Goal: Information Seeking & Learning: Find specific fact

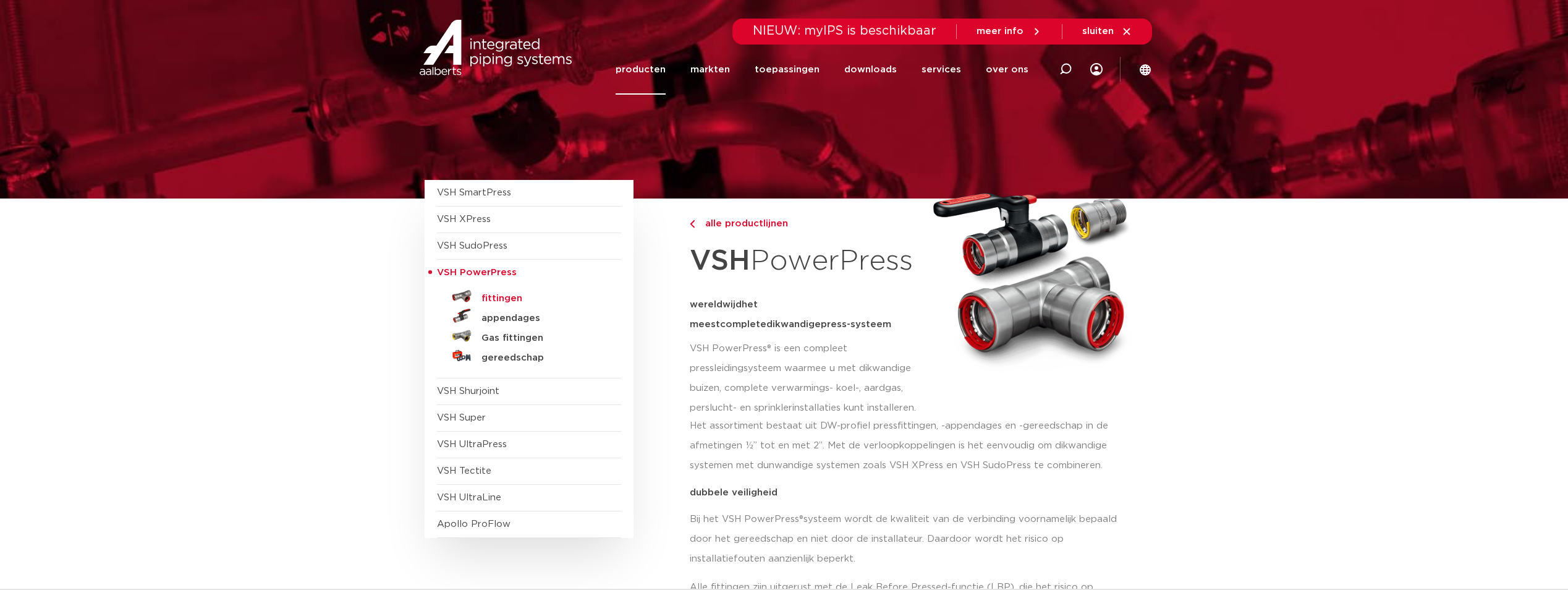
click at [519, 295] on h5 "fittingen" at bounding box center [542, 298] width 122 height 11
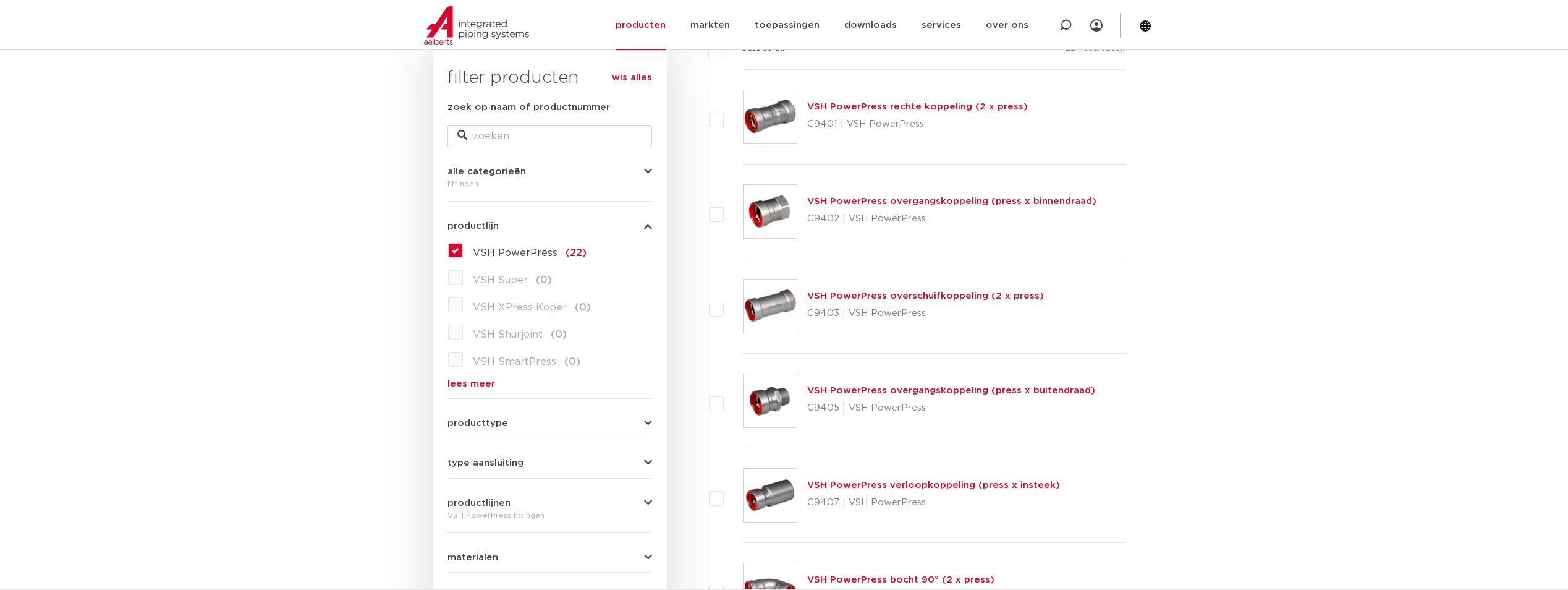
scroll to position [247, 0]
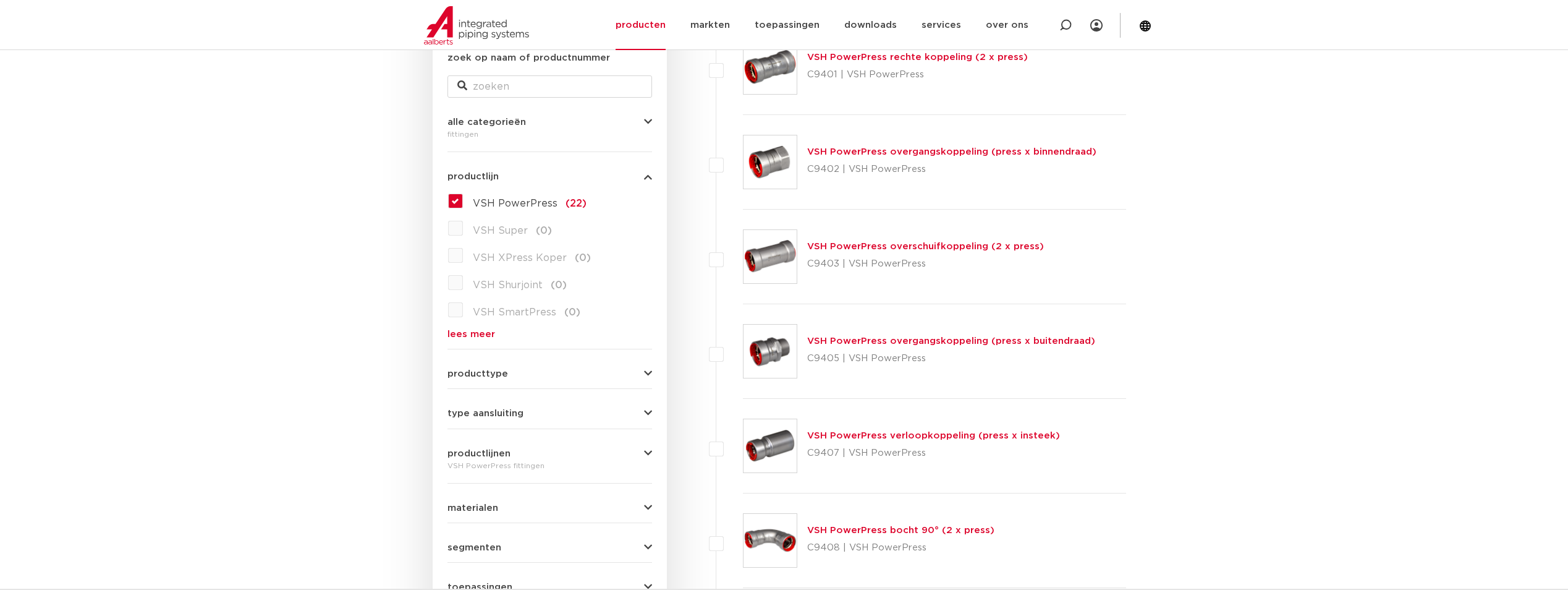
click at [989, 340] on link "VSH PowerPress overgangskoppeling (press x buitendraad)" at bounding box center [951, 341] width 288 height 9
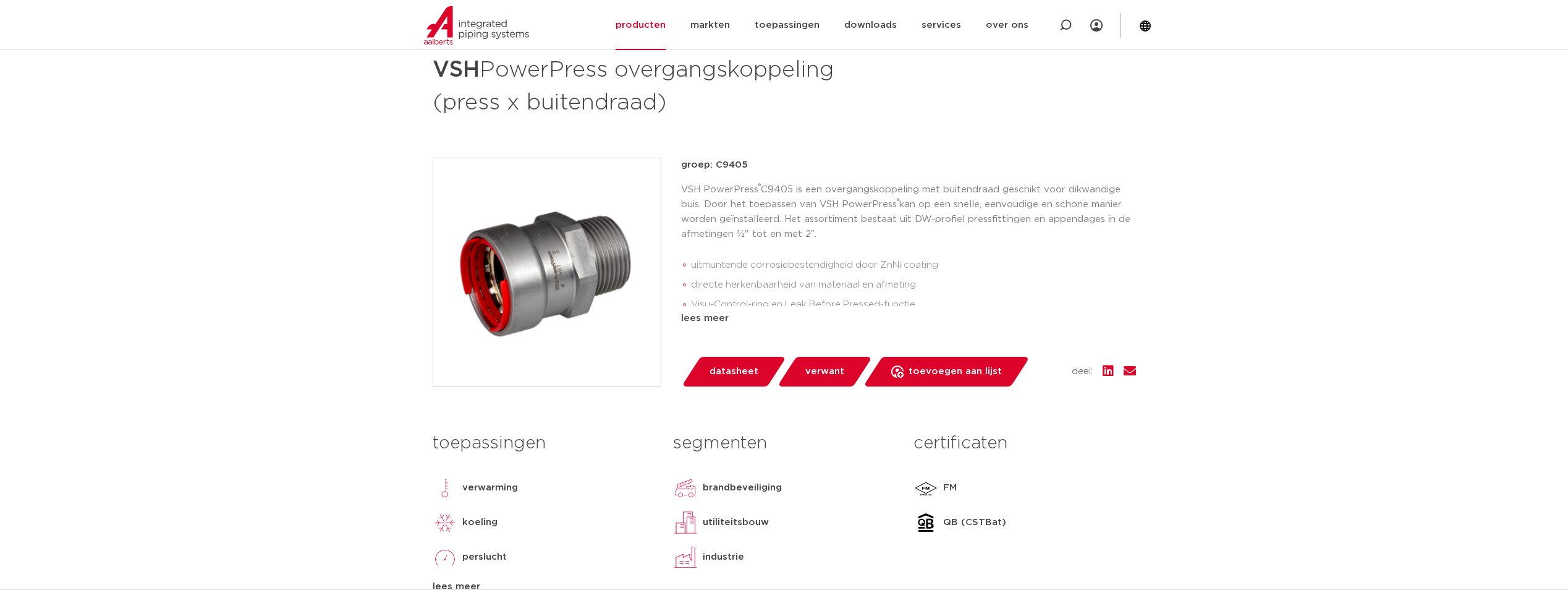
scroll to position [247, 0]
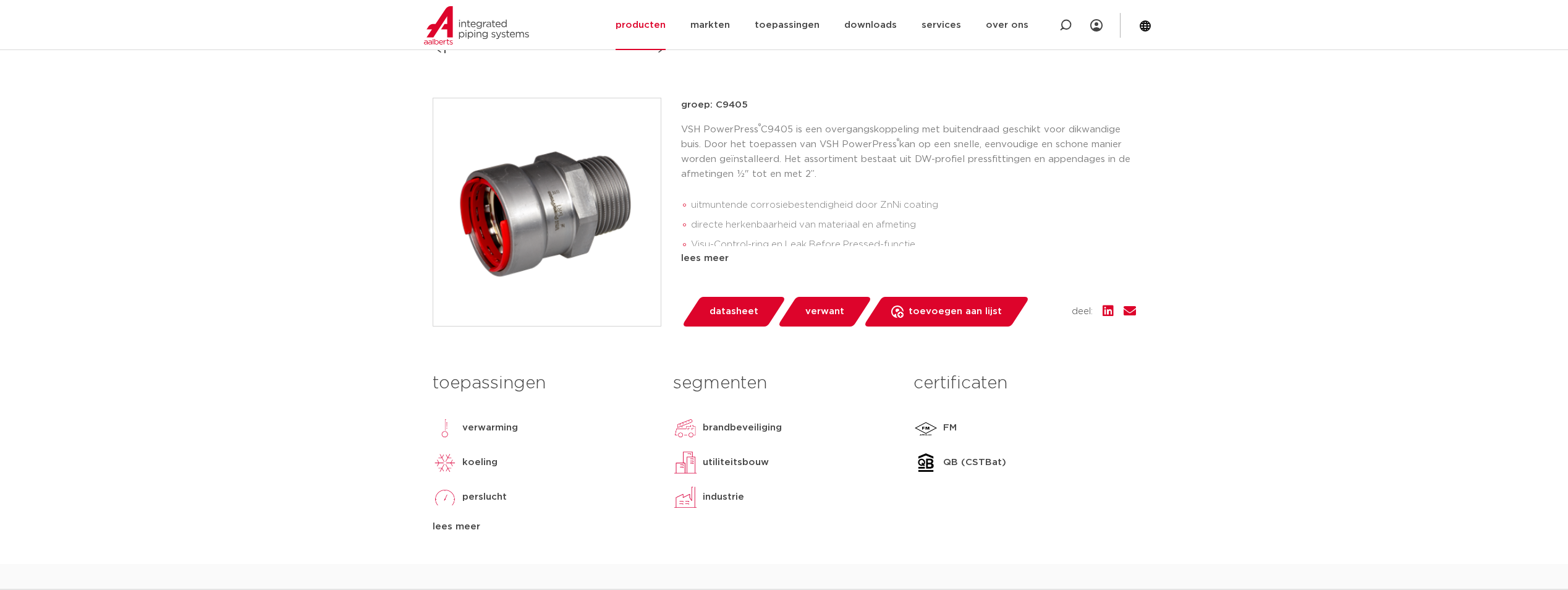
click at [724, 309] on span "datasheet" at bounding box center [733, 312] width 49 height 20
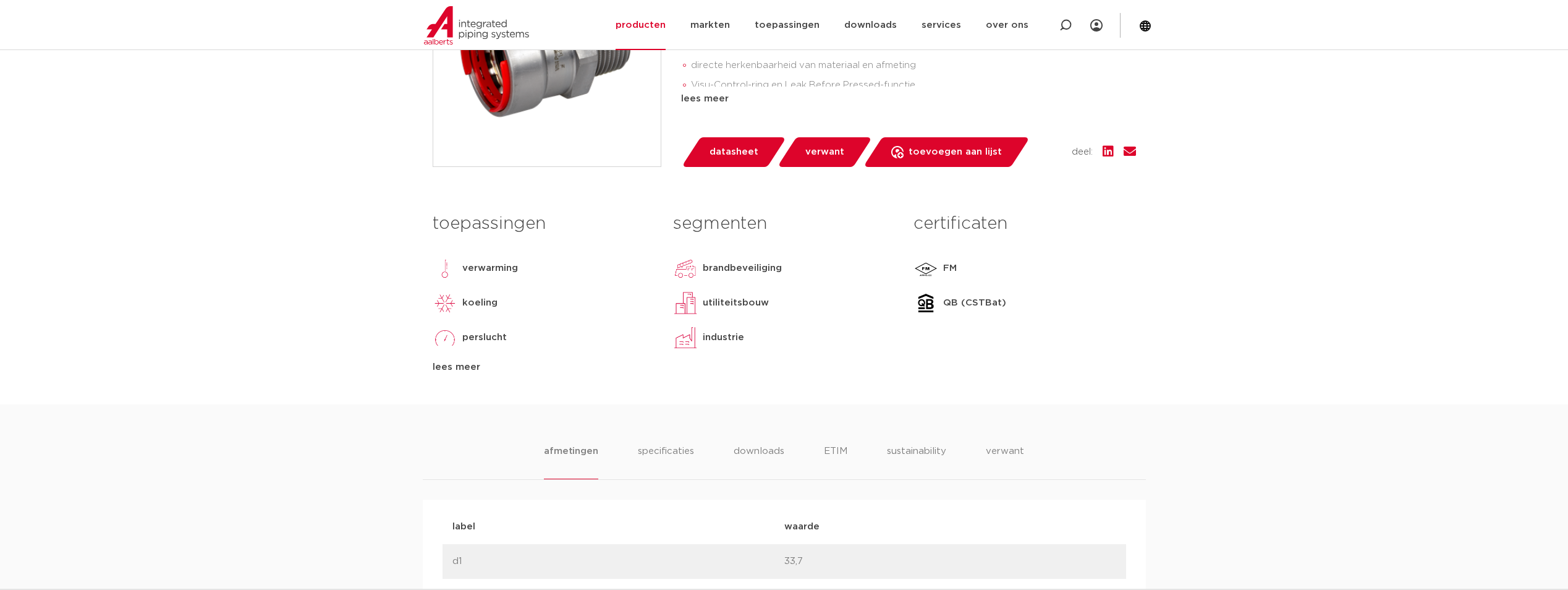
scroll to position [379, 0]
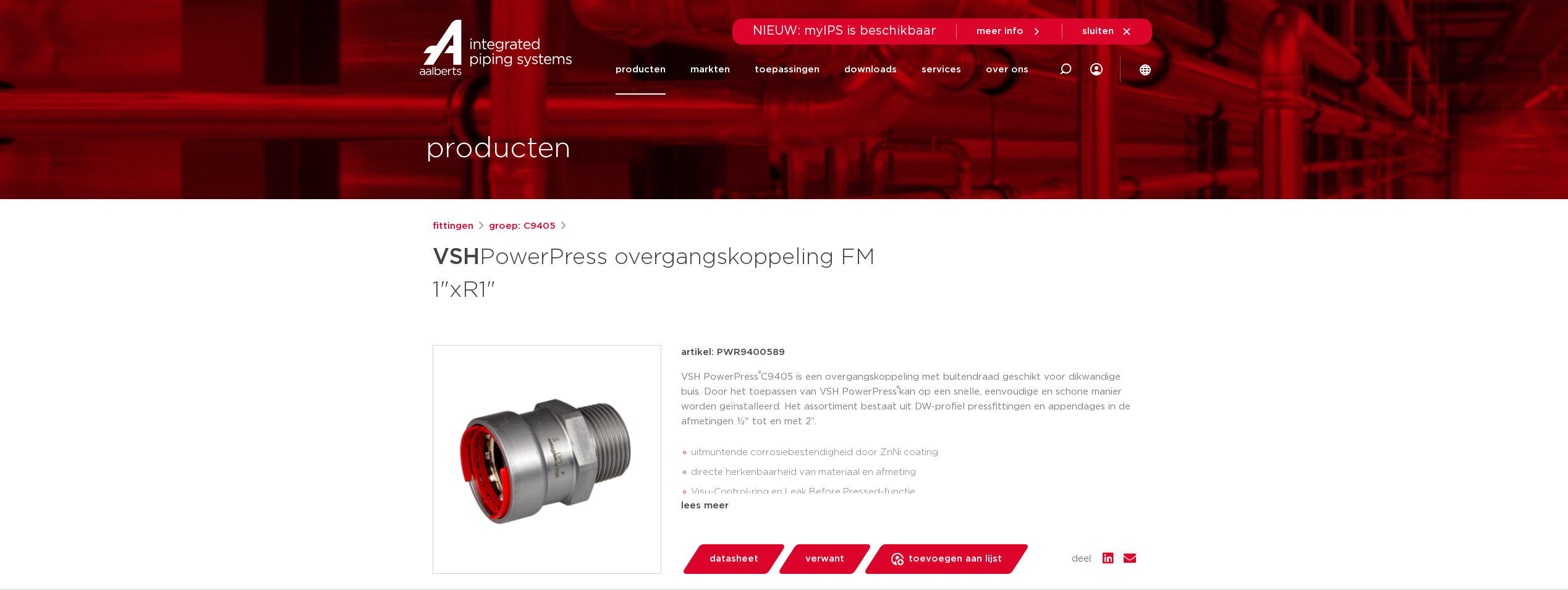
drag, startPoint x: 802, startPoint y: 345, endPoint x: 717, endPoint y: 347, distance: 85.0
click at [717, 347] on div "artikel: PWR9400589" at bounding box center [908, 353] width 455 height 15
drag, startPoint x: 717, startPoint y: 347, endPoint x: 724, endPoint y: 349, distance: 7.3
copy p "PWR9400589"
